Goal: Task Accomplishment & Management: Use online tool/utility

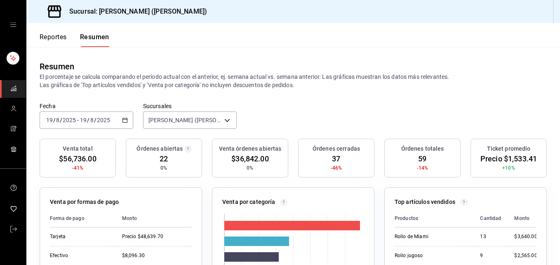
click at [101, 123] on input "2025" at bounding box center [104, 120] width 14 height 7
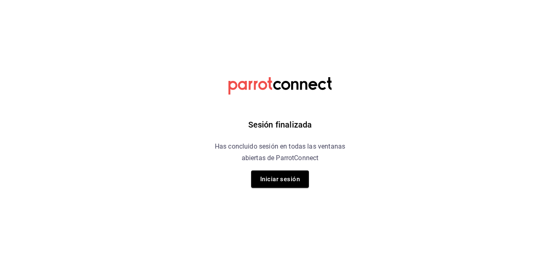
click at [280, 176] on button "Iniciar sesión" at bounding box center [280, 178] width 58 height 17
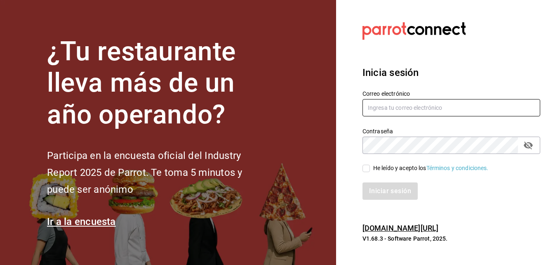
type input "erick.felipe@grupocosteno.com"
click at [365, 165] on input "He leído y acepto los Términos y condiciones." at bounding box center [365, 168] width 7 height 7
checkbox input "true"
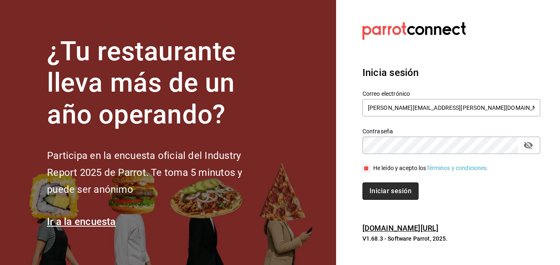
click at [368, 198] on button "Iniciar sesión" at bounding box center [390, 190] width 56 height 17
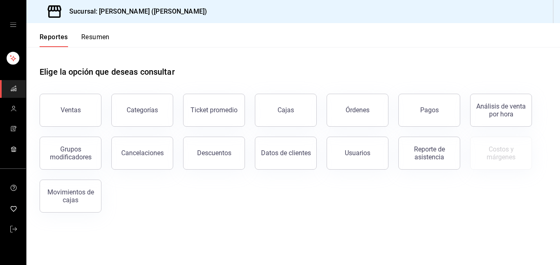
click at [102, 35] on button "Resumen" at bounding box center [95, 40] width 28 height 14
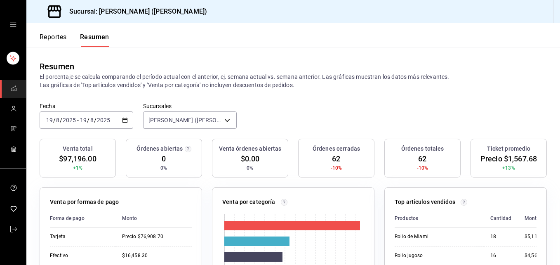
click at [84, 122] on input "19" at bounding box center [83, 120] width 7 height 7
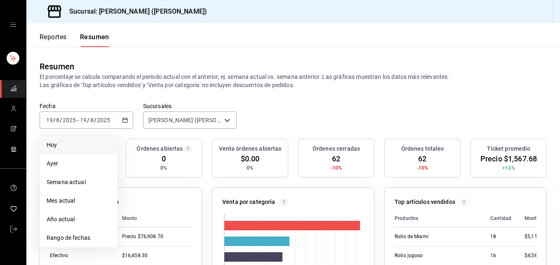
click at [83, 151] on li "Hoy" at bounding box center [78, 145] width 77 height 19
